Goal: Task Accomplishment & Management: Manage account settings

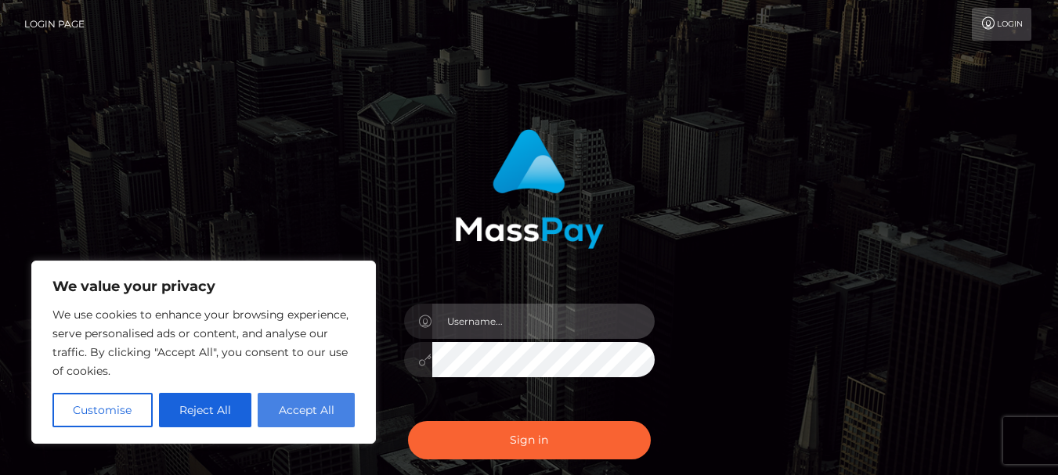
click at [484, 321] on input "text" at bounding box center [543, 321] width 222 height 35
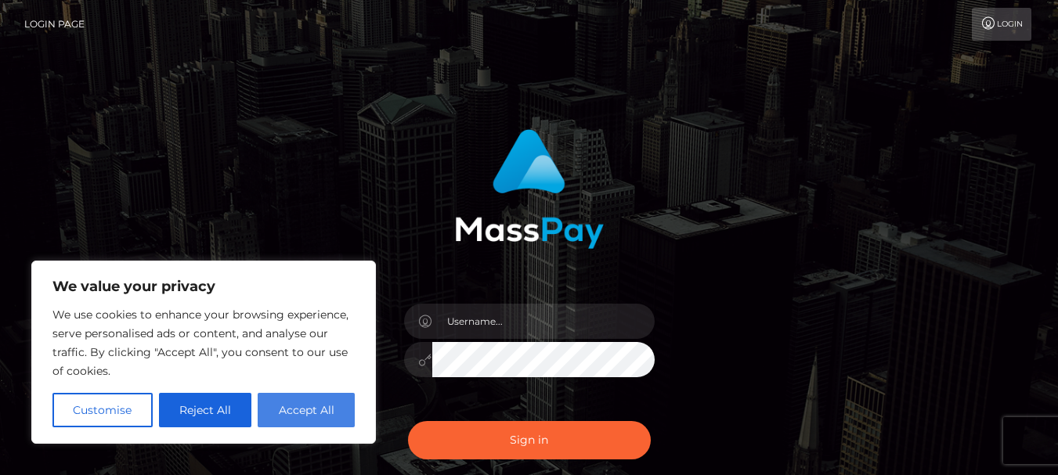
click at [271, 412] on button "Accept All" at bounding box center [306, 410] width 97 height 34
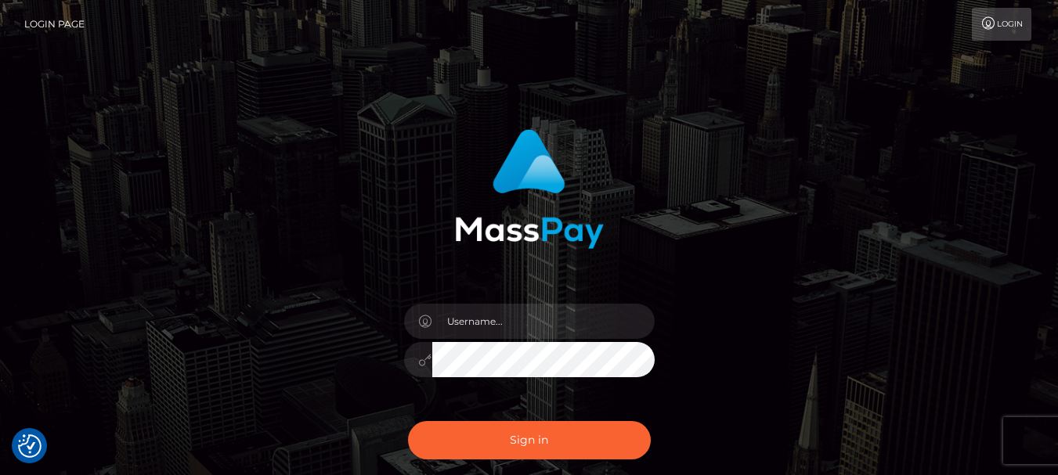
checkbox input "true"
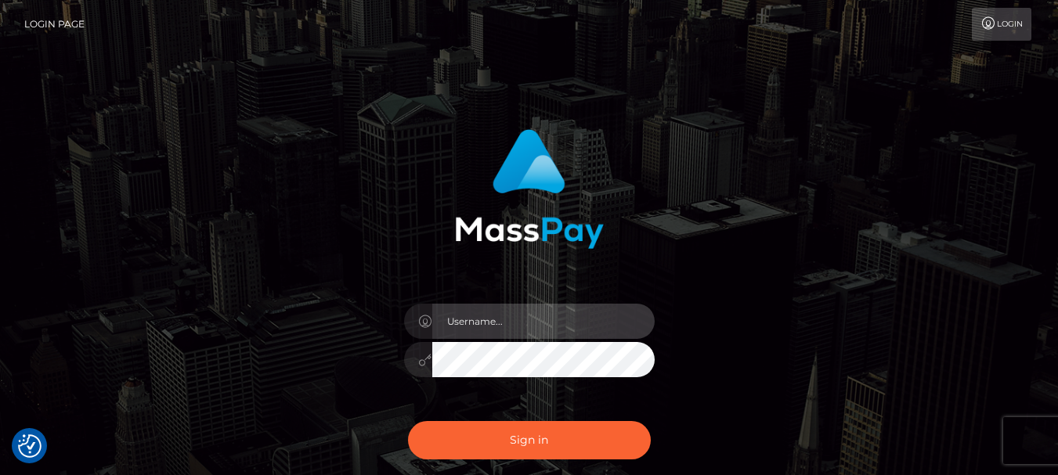
click at [536, 323] on input "text" at bounding box center [543, 321] width 222 height 35
type input "[EMAIL_ADDRESS][DOMAIN_NAME]"
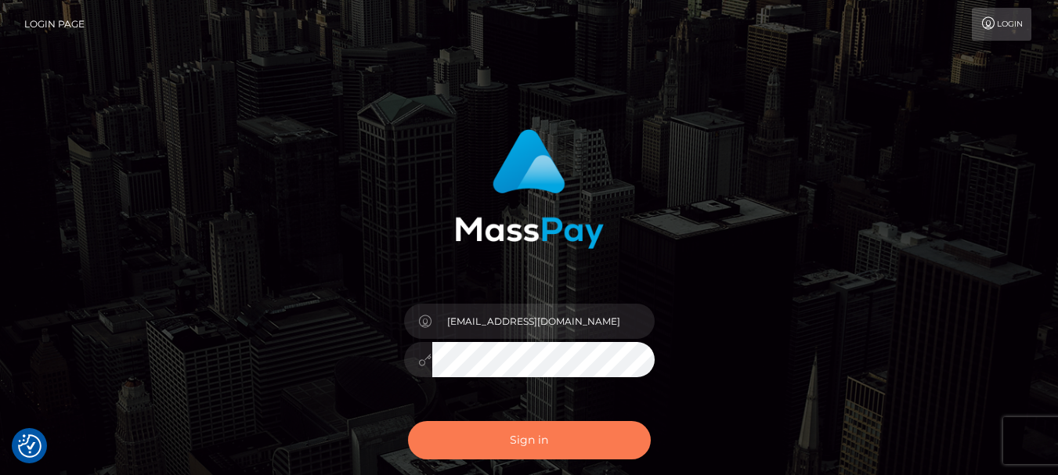
click at [560, 447] on button "Sign in" at bounding box center [529, 440] width 243 height 38
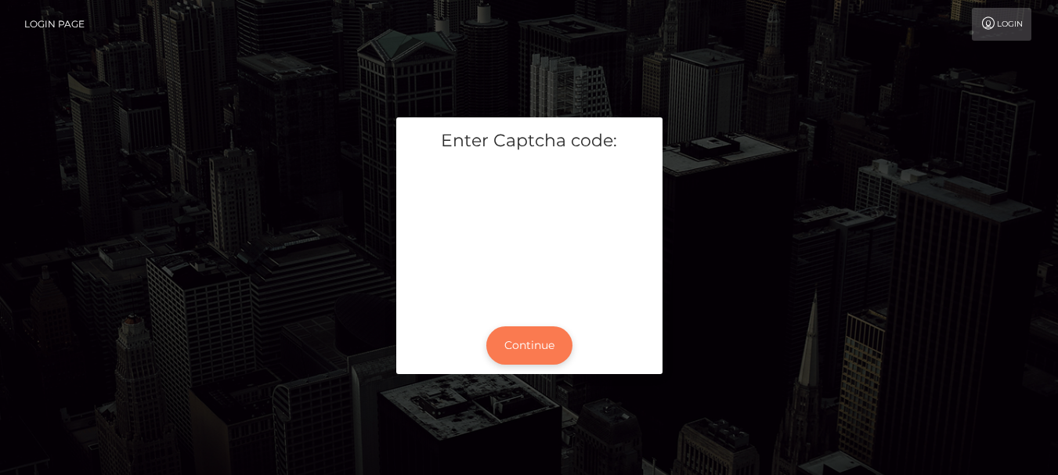
click at [538, 345] on button "Continue" at bounding box center [529, 346] width 86 height 38
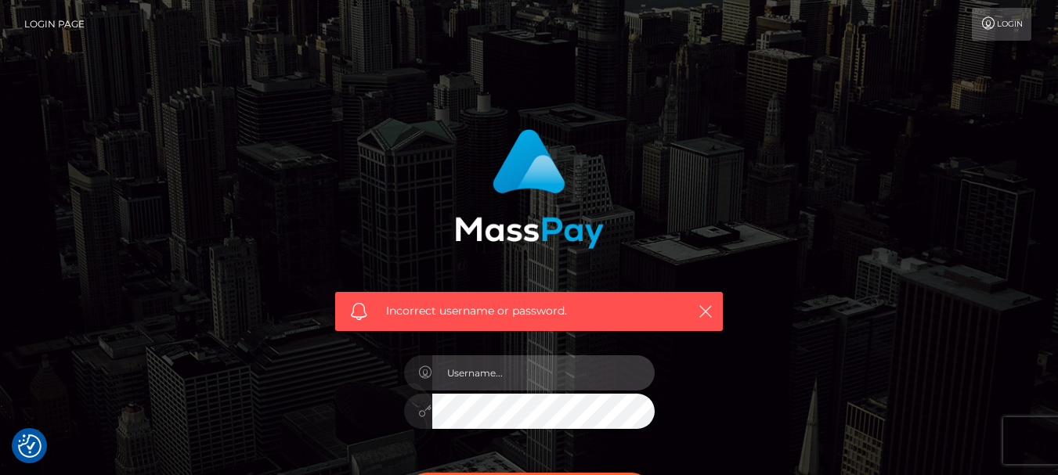
type input "[EMAIL_ADDRESS][DOMAIN_NAME]"
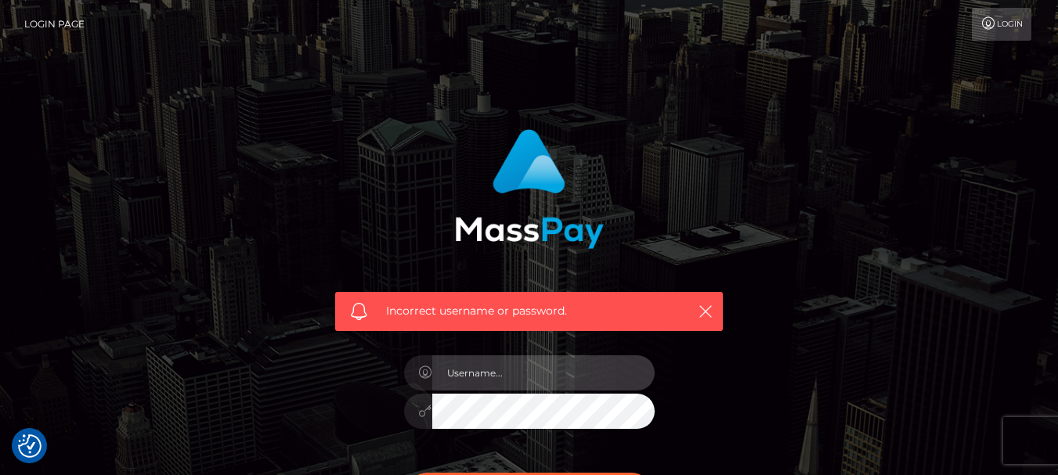
type input "[EMAIL_ADDRESS][DOMAIN_NAME]"
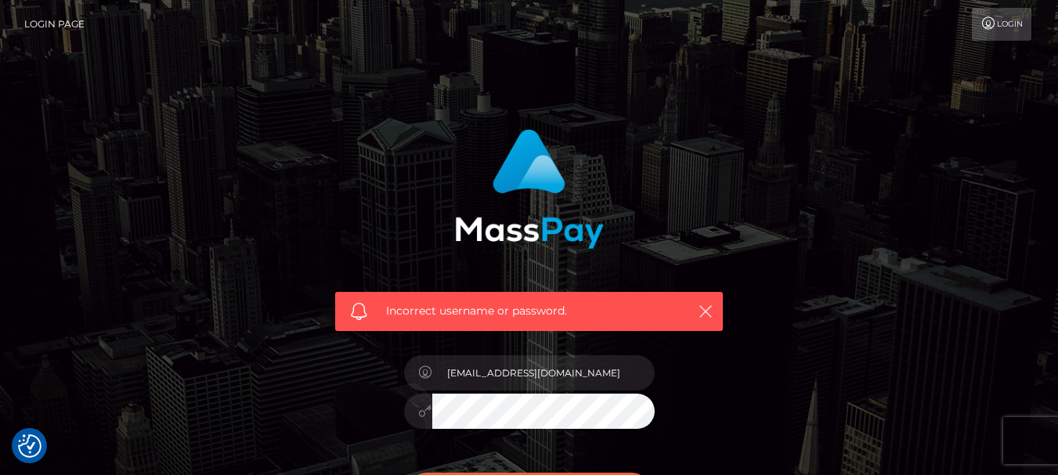
click at [734, 397] on div "Incorrect username or password. Milenacafiel20@gmail.com" at bounding box center [529, 342] width 435 height 450
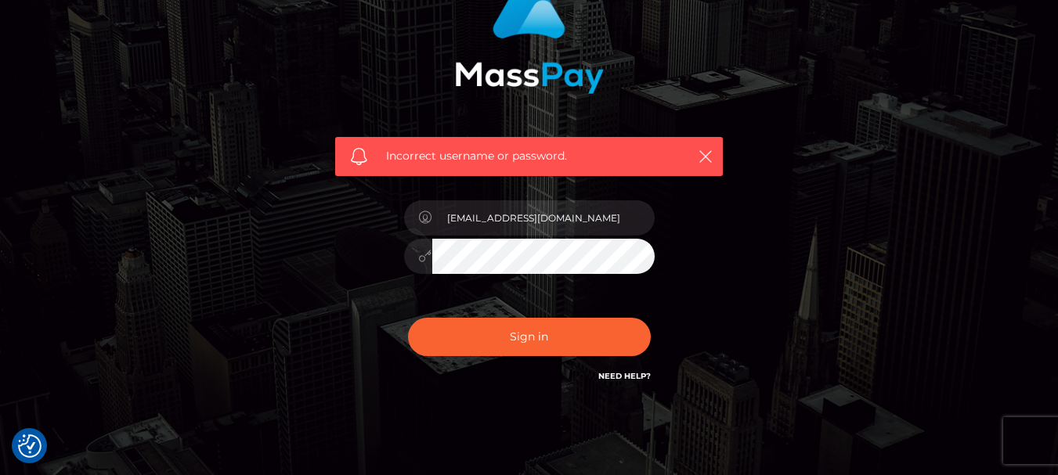
scroll to position [157, 0]
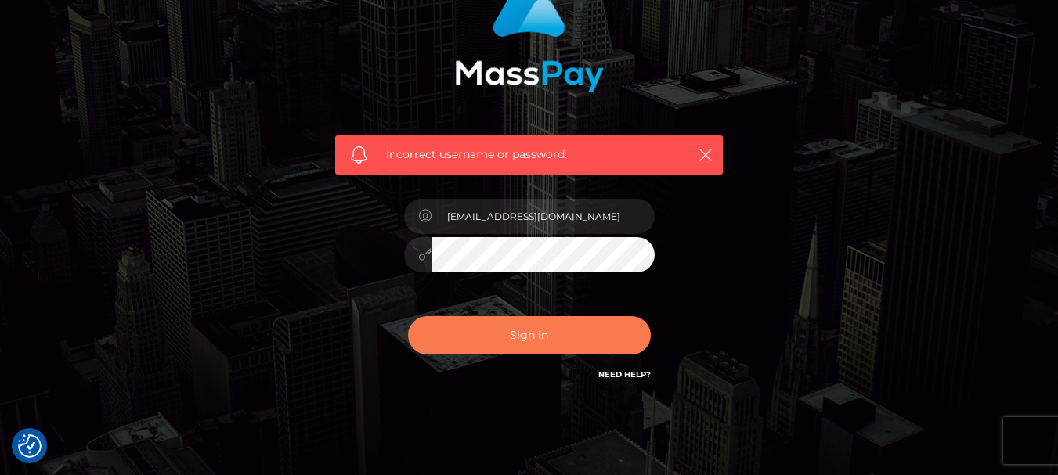
click at [518, 333] on button "Sign in" at bounding box center [529, 335] width 243 height 38
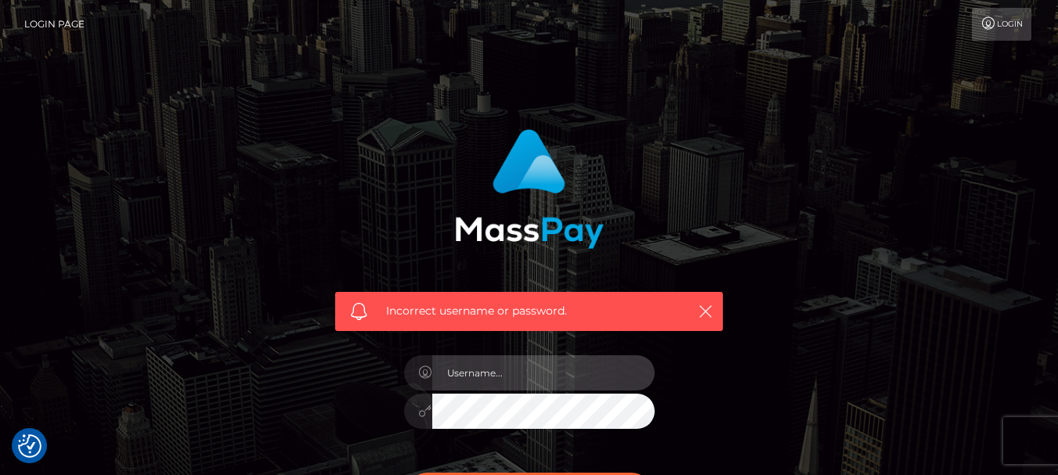
type input "[EMAIL_ADDRESS][DOMAIN_NAME]"
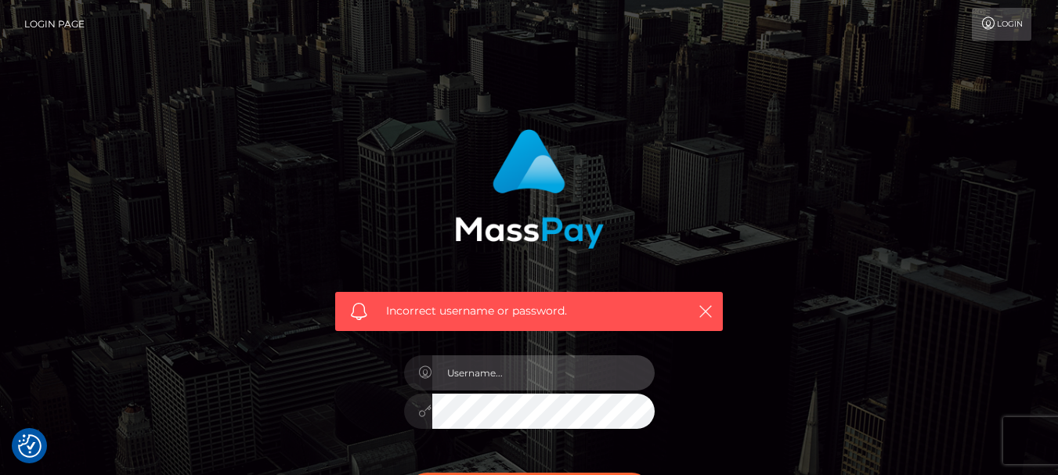
type input "Milenacafiel20@gmail.com"
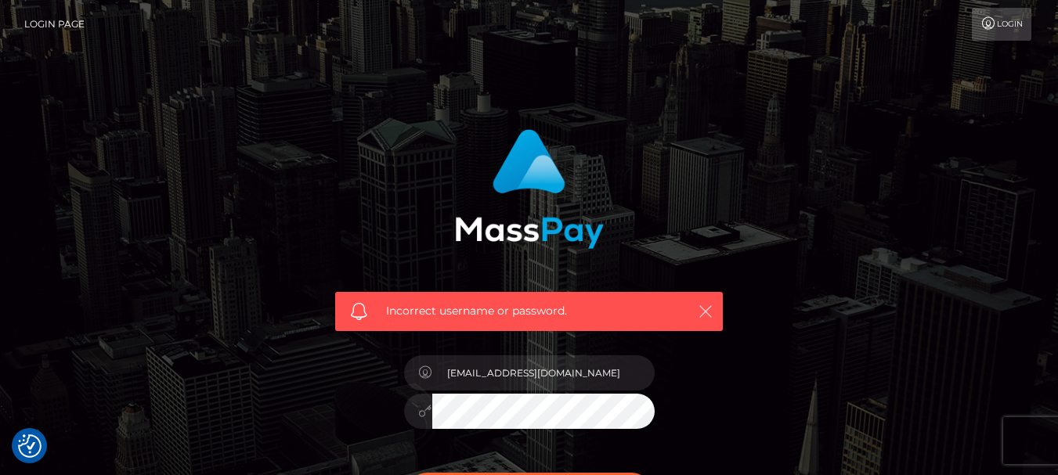
click at [709, 308] on icon "button" at bounding box center [706, 312] width 16 height 16
click at [698, 312] on icon "button" at bounding box center [706, 312] width 16 height 16
click at [710, 314] on icon "button" at bounding box center [706, 312] width 16 height 16
click at [690, 377] on div "Incorrect username or password. Milenacafiel20@gmail.com" at bounding box center [528, 334] width 411 height 435
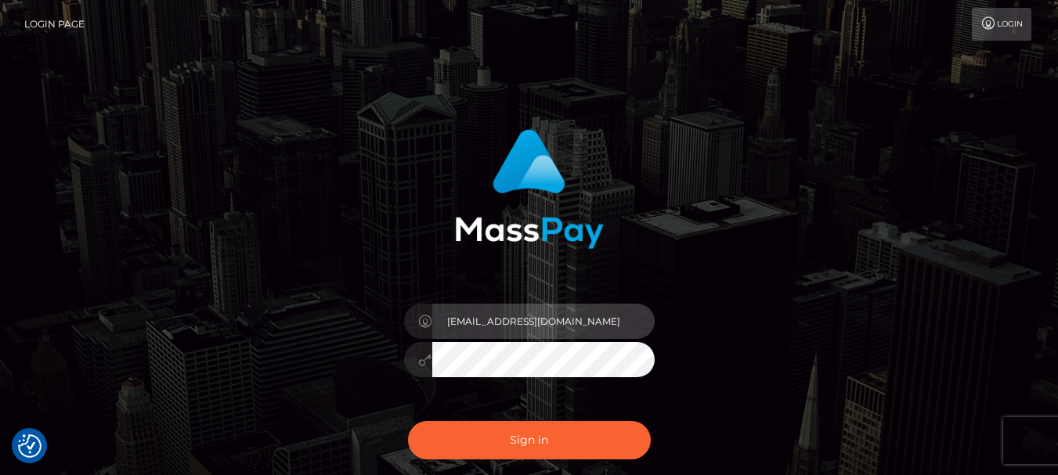
click at [592, 320] on input "[EMAIL_ADDRESS][DOMAIN_NAME]" at bounding box center [543, 321] width 222 height 35
type input "M"
type input "[EMAIL_ADDRESS][DOMAIN_NAME]"
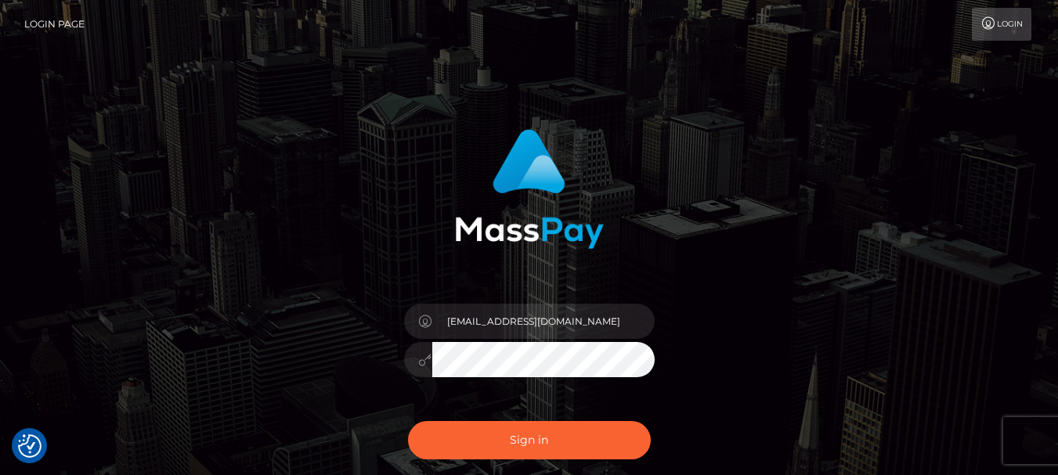
click at [473, 419] on div "Sign in Need Help?" at bounding box center [529, 447] width 274 height 70
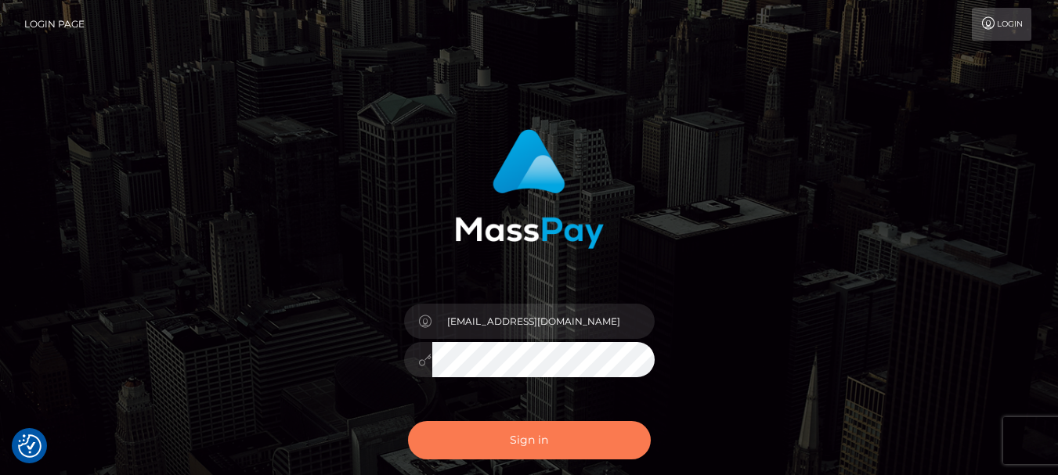
click at [526, 431] on button "Sign in" at bounding box center [529, 440] width 243 height 38
